Goal: Check status: Check status

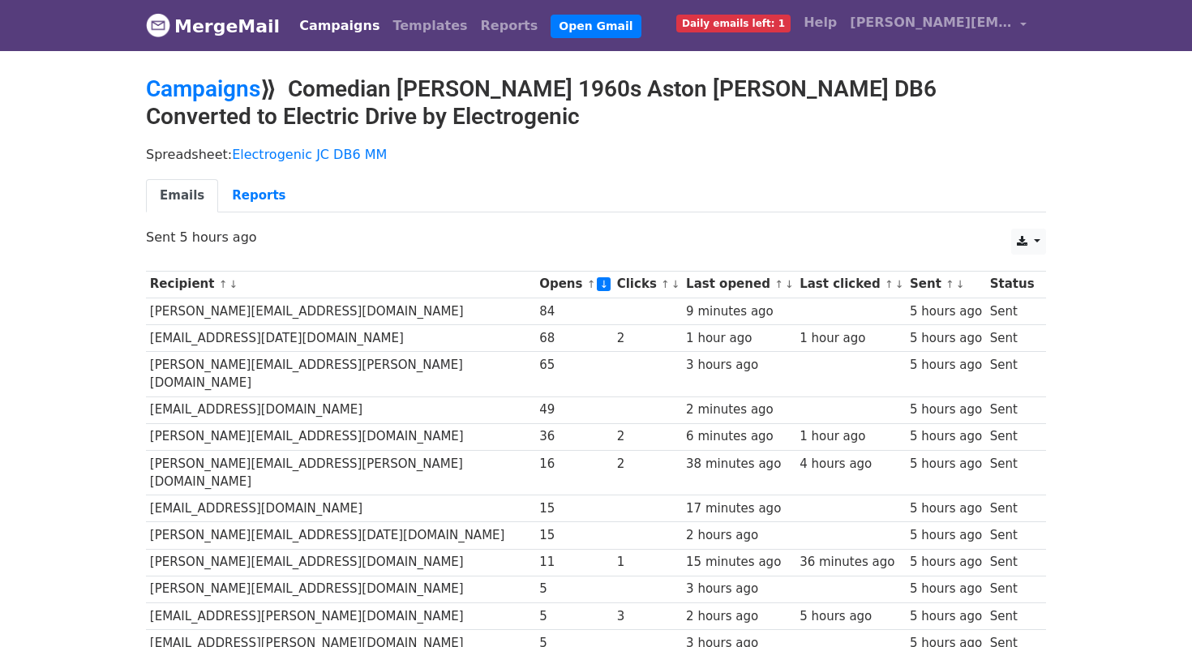
click at [785, 283] on link "↓" at bounding box center [789, 284] width 9 height 12
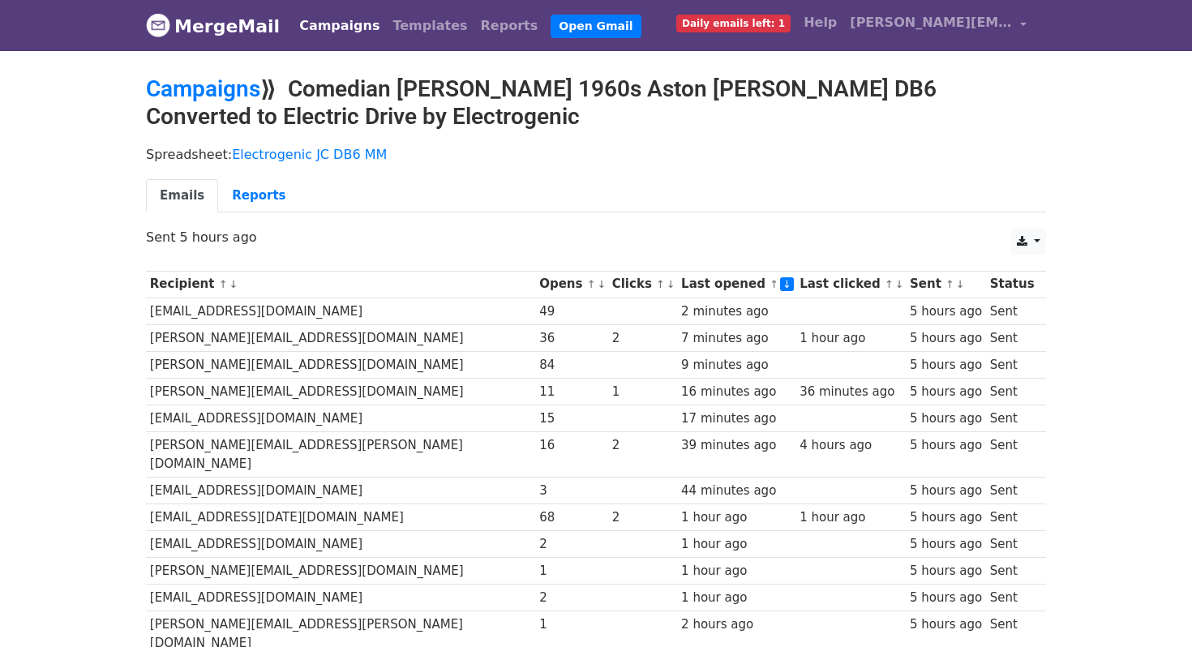
click at [597, 284] on link "↓" at bounding box center [601, 284] width 9 height 12
